Goal: Information Seeking & Learning: Check status

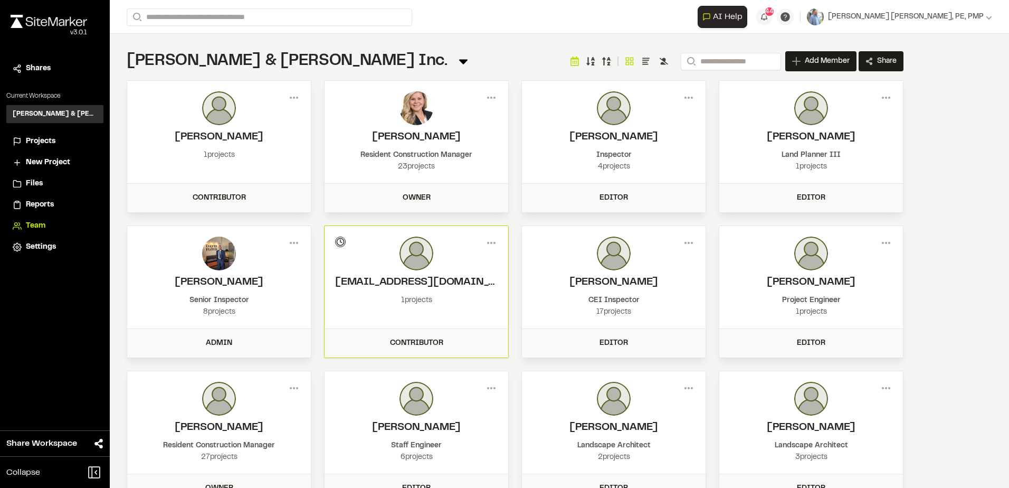
click at [44, 133] on li "Projects" at bounding box center [54, 141] width 97 height 20
click at [45, 138] on span "Projects" at bounding box center [41, 142] width 30 height 12
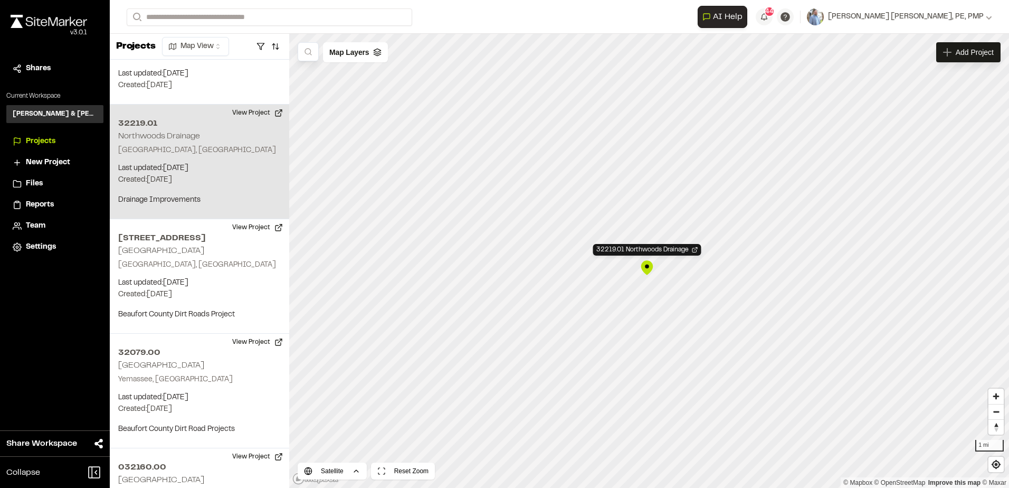
scroll to position [630, 0]
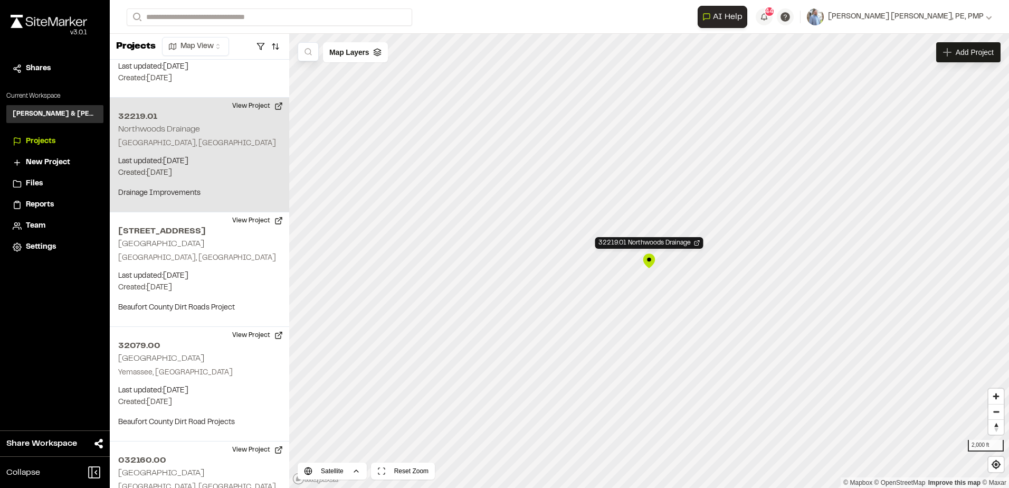
click at [651, 263] on div "32219.01 Northwoods Drainage" at bounding box center [649, 261] width 16 height 16
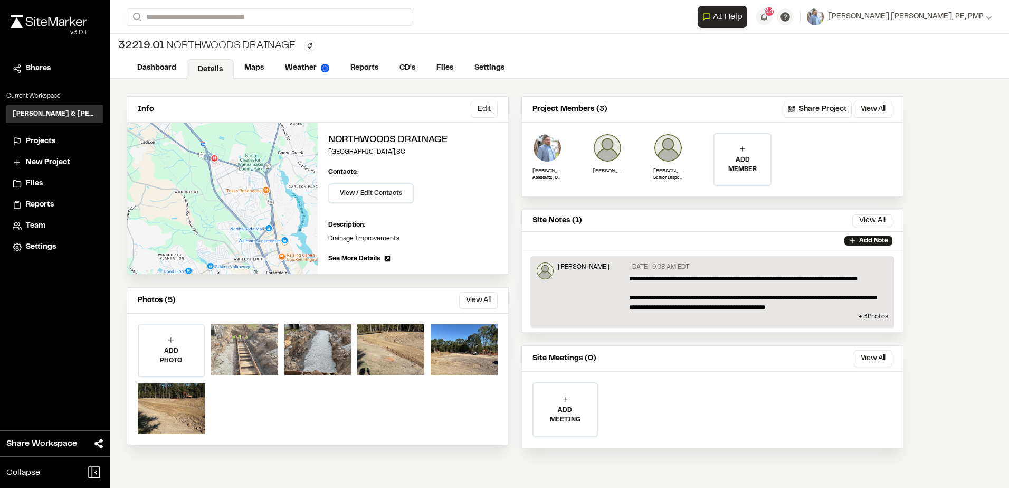
click at [247, 335] on div at bounding box center [244, 349] width 67 height 51
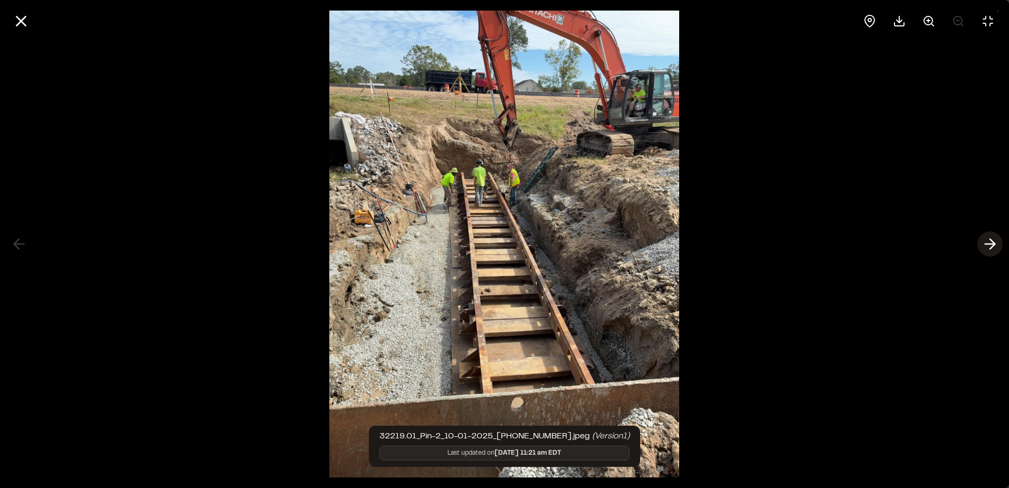
click at [986, 241] on icon at bounding box center [990, 244] width 17 height 18
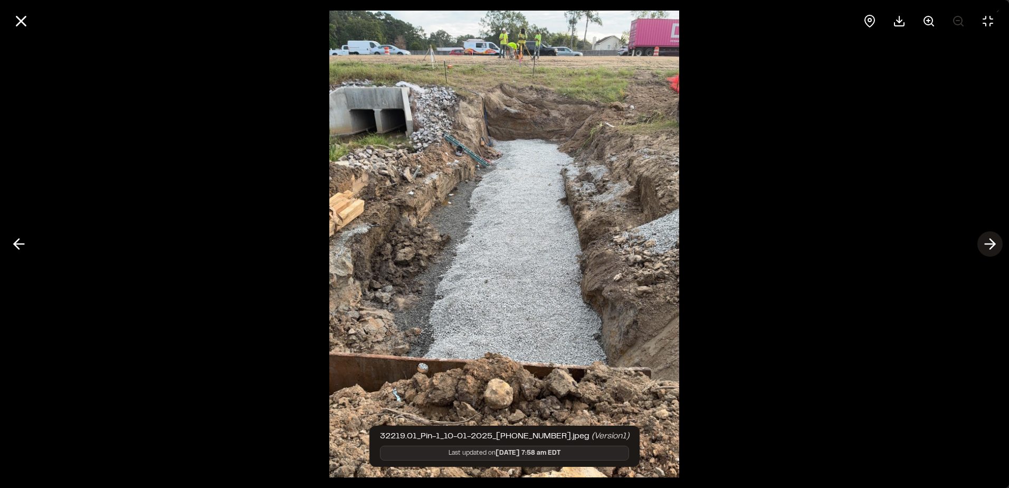
click at [986, 241] on icon at bounding box center [990, 244] width 17 height 18
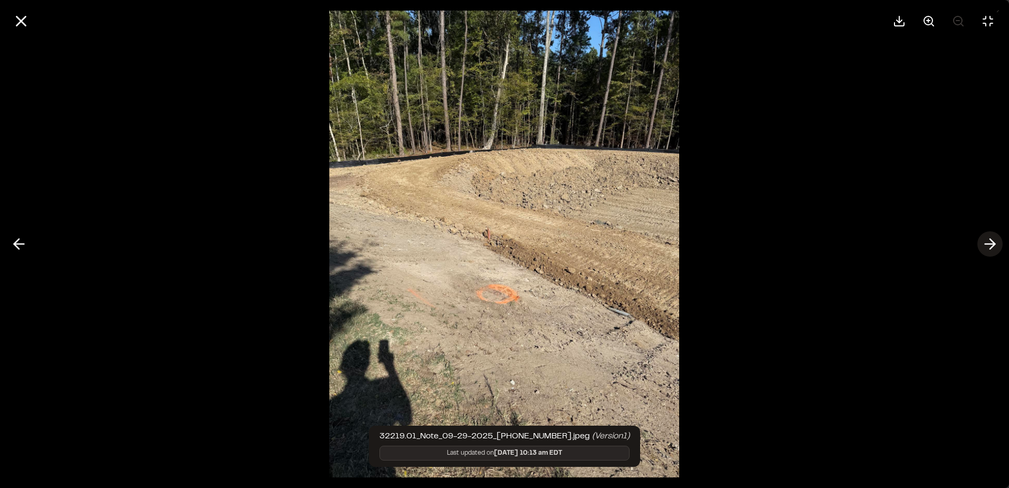
click at [986, 241] on icon at bounding box center [990, 244] width 17 height 18
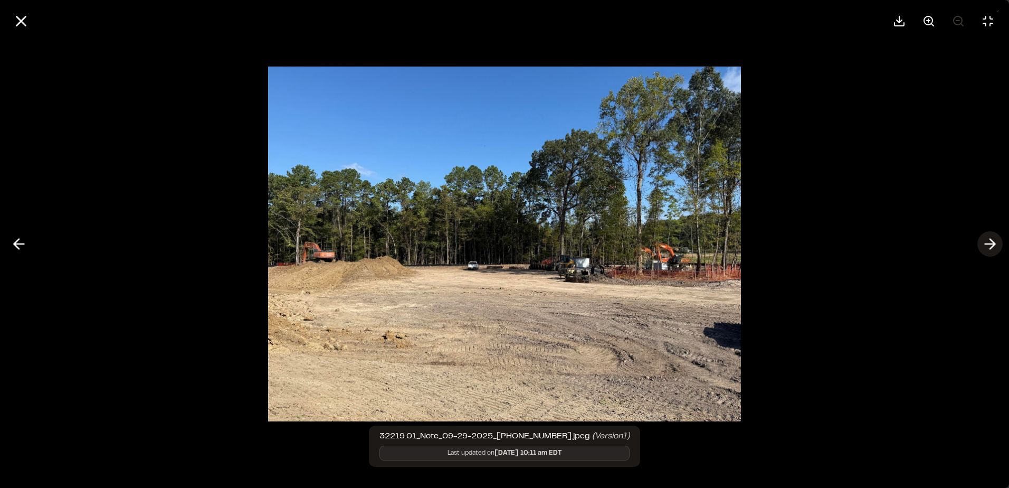
click at [986, 241] on icon at bounding box center [990, 244] width 17 height 18
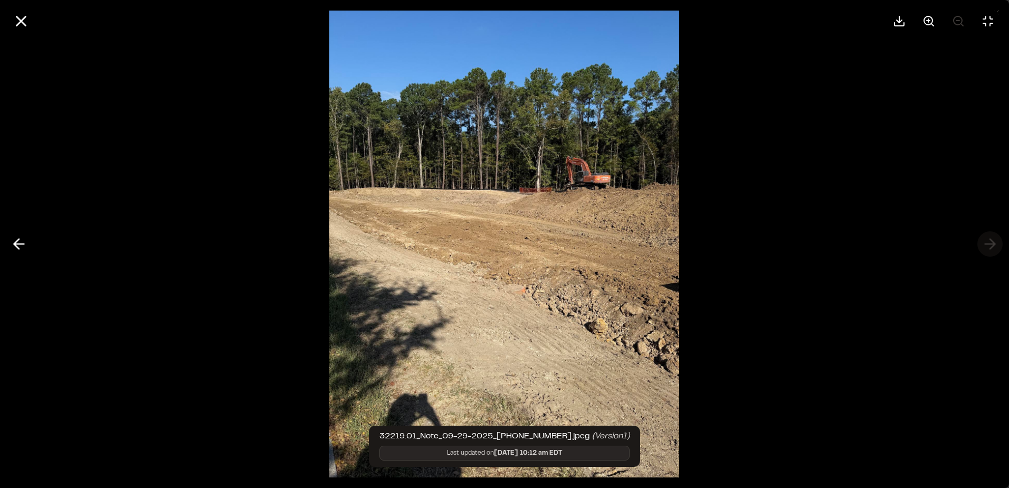
click at [986, 241] on div at bounding box center [504, 244] width 1009 height 488
click at [24, 245] on icon at bounding box center [19, 244] width 17 height 18
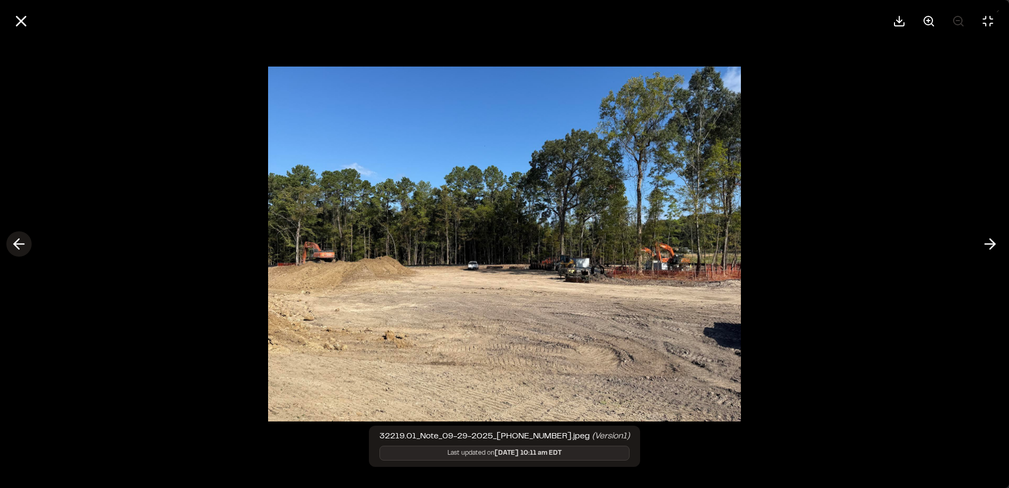
click at [24, 245] on icon at bounding box center [19, 244] width 17 height 18
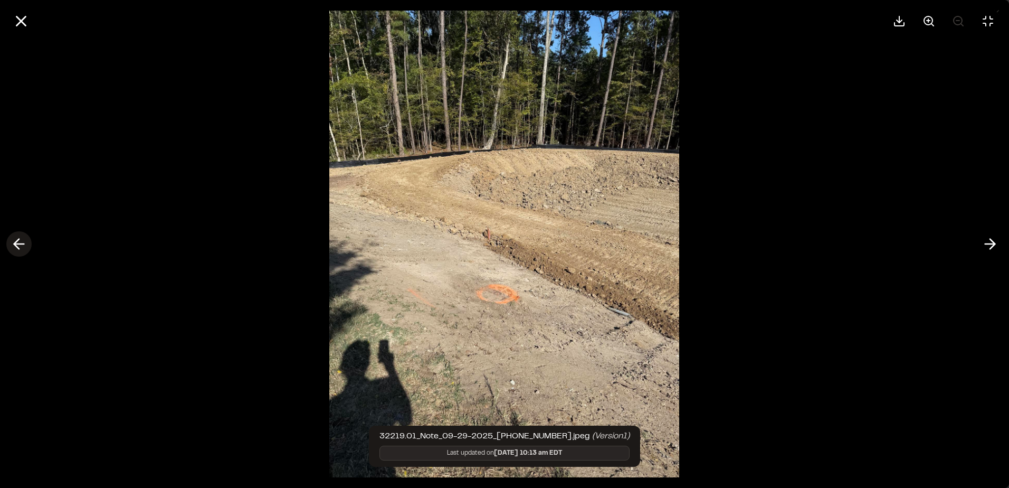
click at [24, 245] on icon at bounding box center [19, 244] width 17 height 18
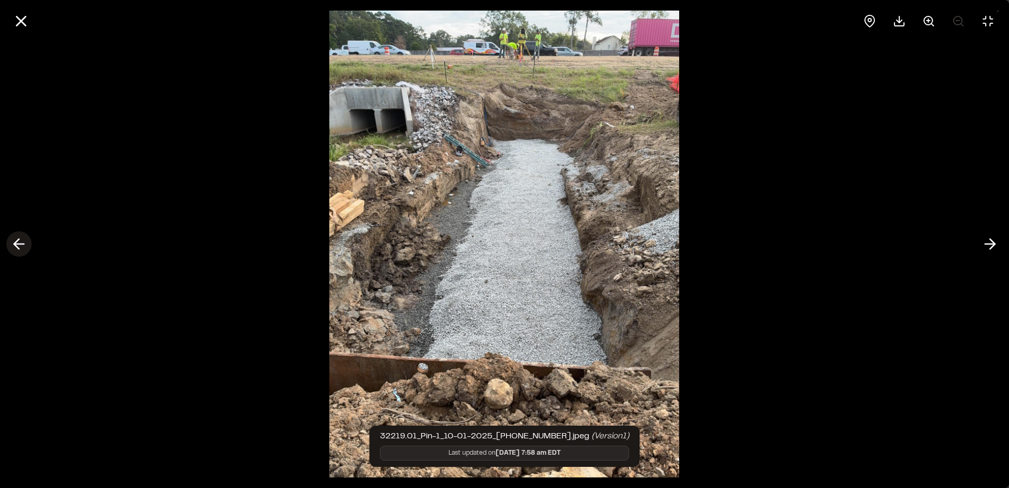
click at [24, 245] on icon at bounding box center [19, 244] width 17 height 18
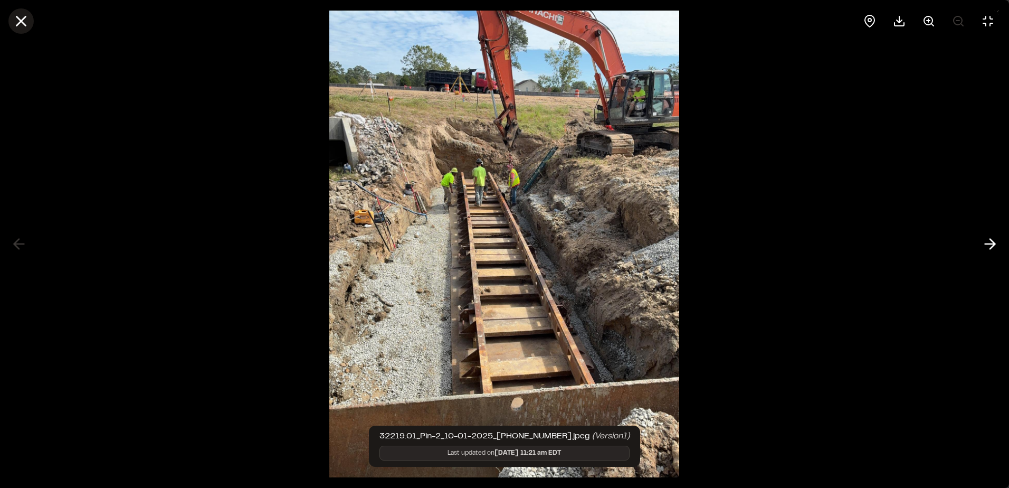
click at [14, 23] on icon at bounding box center [21, 21] width 18 height 18
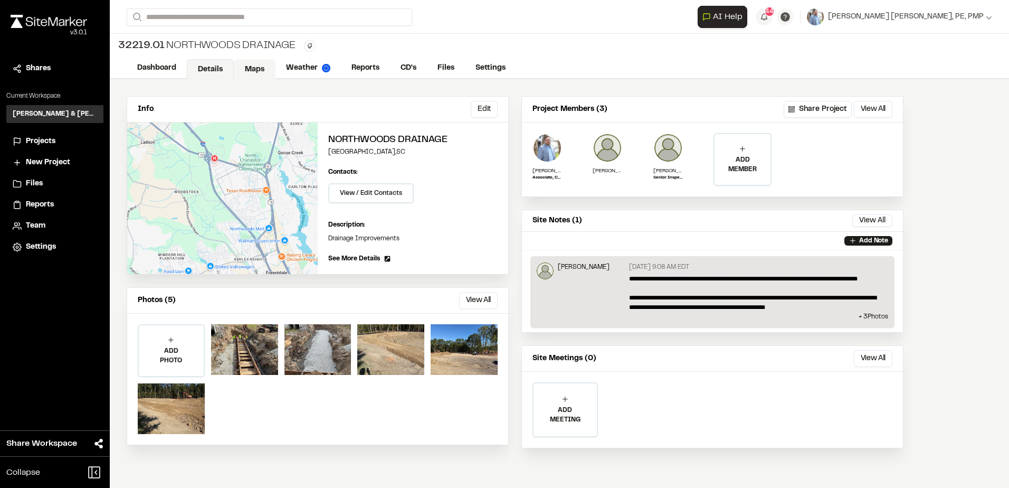
click at [245, 69] on link "Maps" at bounding box center [255, 69] width 42 height 20
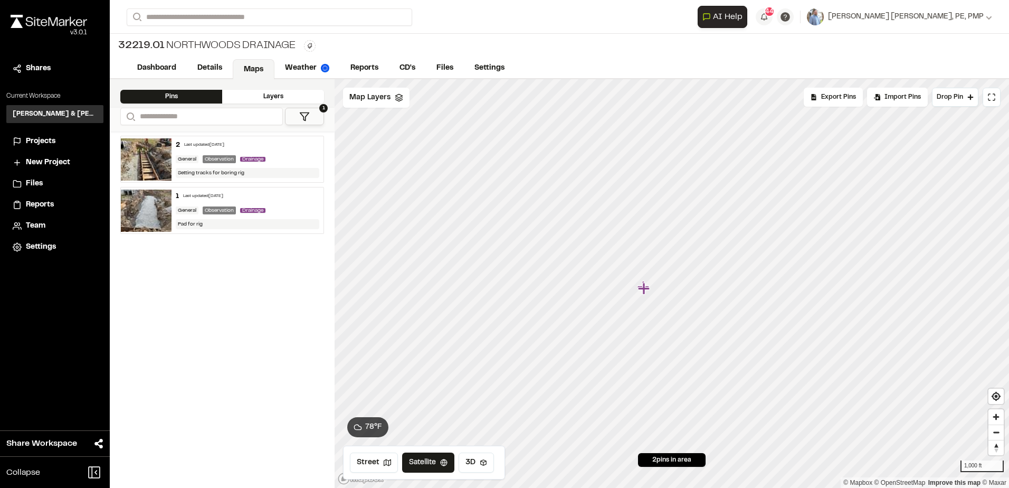
click at [146, 199] on img at bounding box center [146, 211] width 51 height 42
click at [159, 150] on img at bounding box center [146, 159] width 51 height 42
click at [167, 160] on img at bounding box center [146, 159] width 51 height 42
click at [164, 210] on img at bounding box center [146, 211] width 51 height 42
click at [372, 72] on link "Reports" at bounding box center [365, 69] width 50 height 20
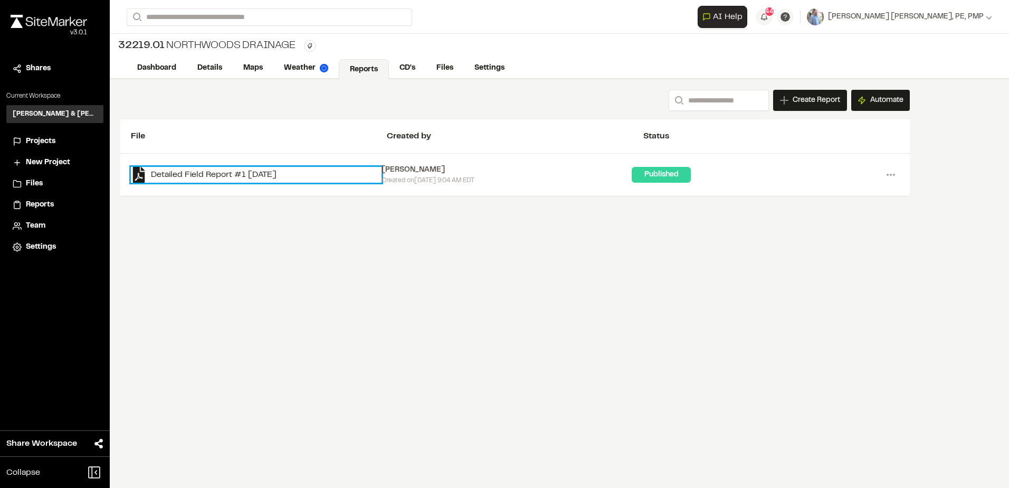
click at [230, 173] on link "Detailed Field Report #1 [DATE]" at bounding box center [256, 175] width 251 height 16
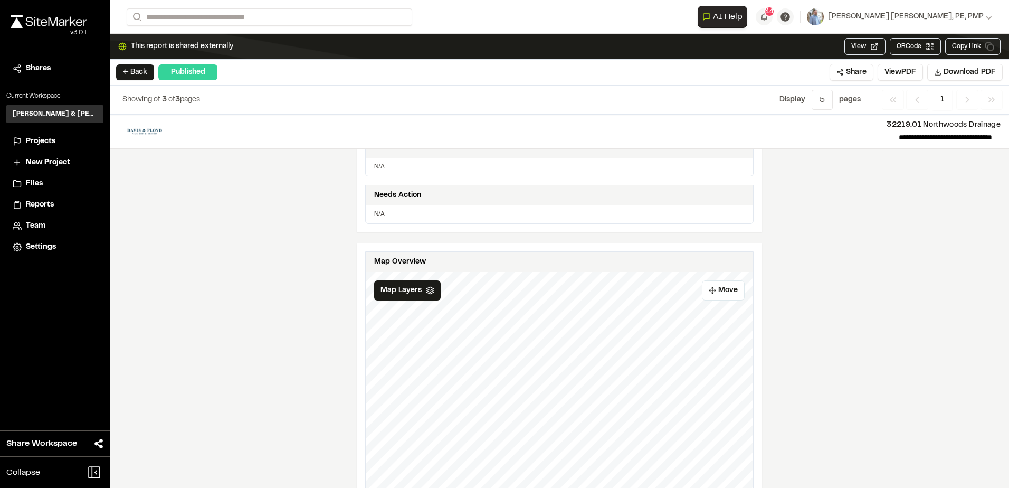
scroll to position [669, 0]
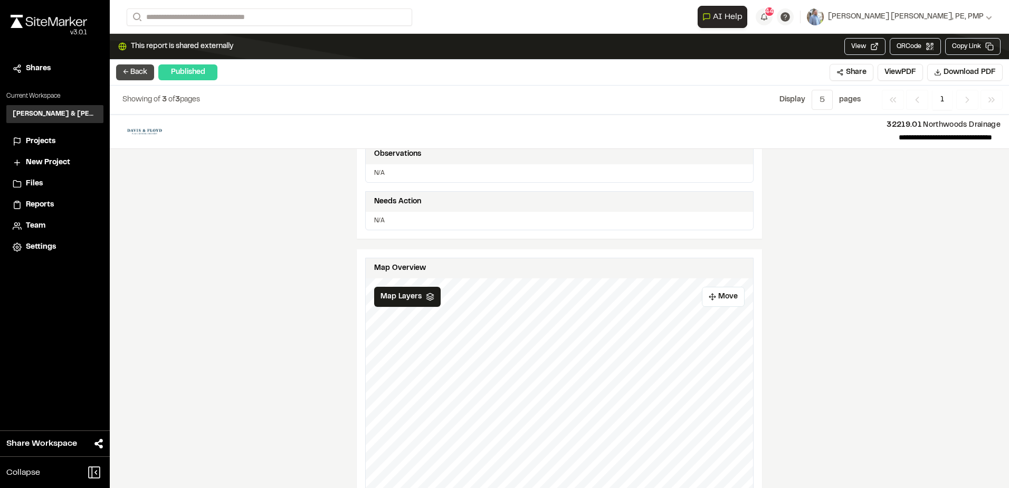
click at [133, 74] on button "← Back" at bounding box center [135, 72] width 38 height 16
